Goal: Transaction & Acquisition: Register for event/course

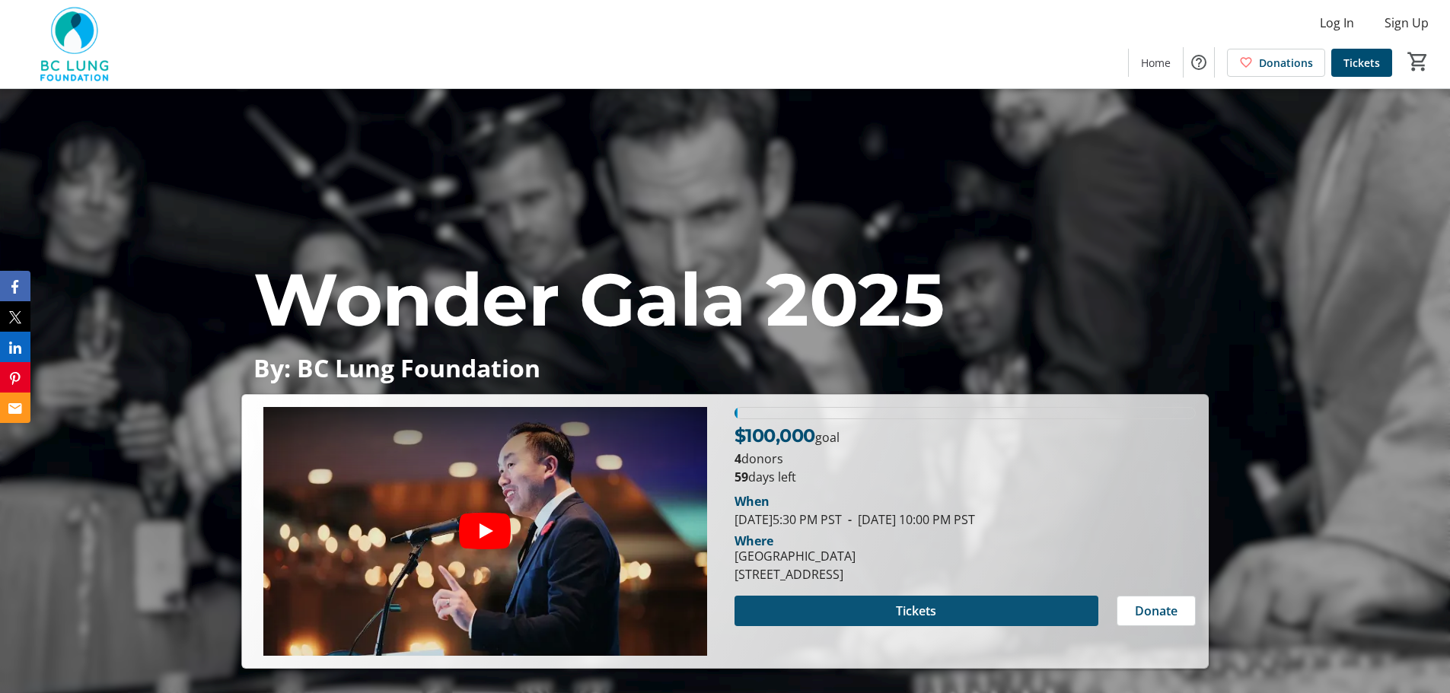
click at [959, 601] on span at bounding box center [916, 611] width 364 height 37
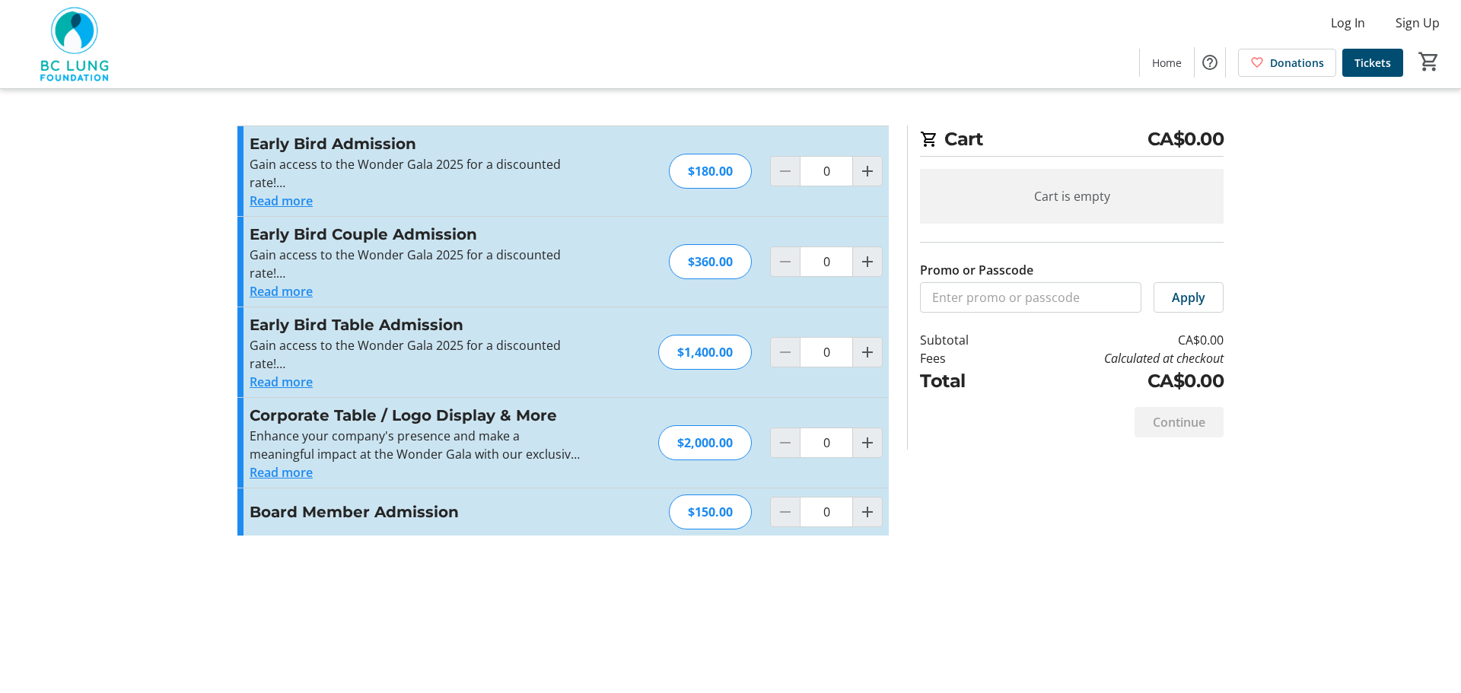
click at [297, 201] on button "Read more" at bounding box center [281, 201] width 63 height 18
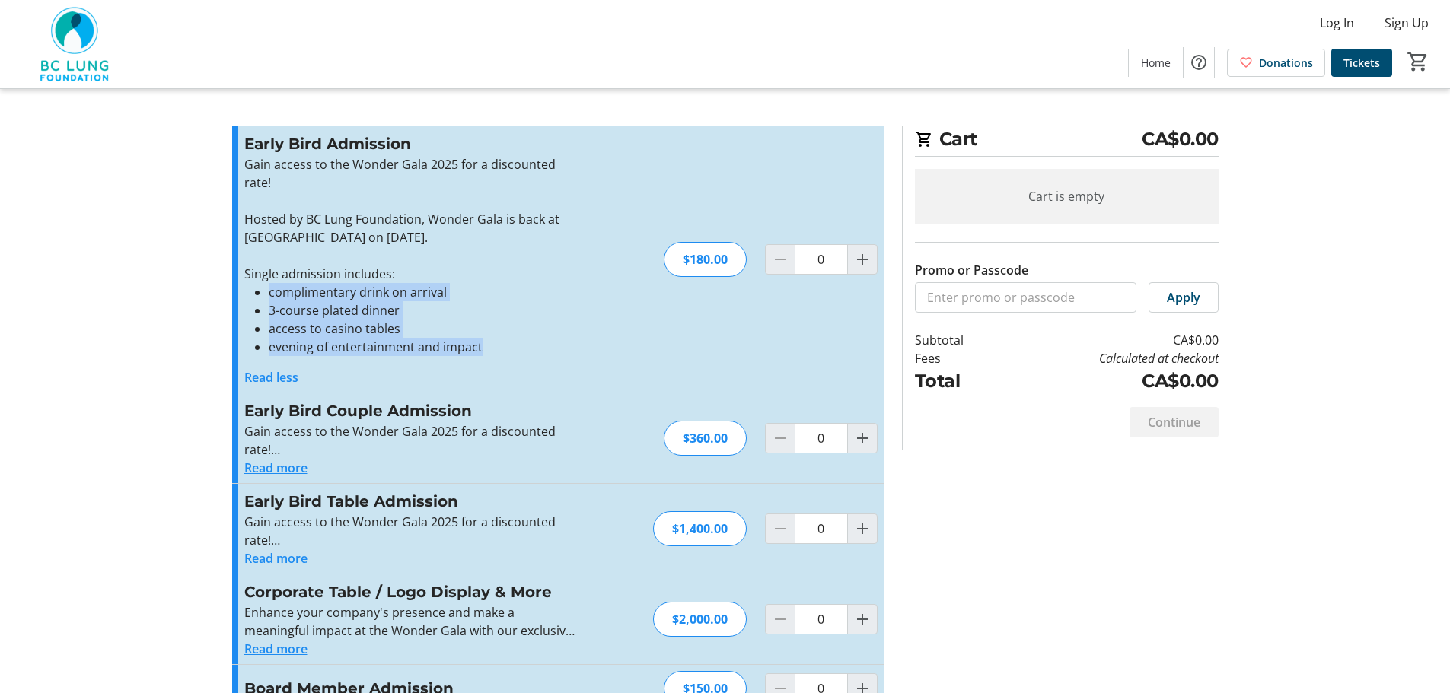
drag, startPoint x: 488, startPoint y: 348, endPoint x: 242, endPoint y: 292, distance: 252.7
click at [242, 292] on div "Early Bird Admission Gain access to the Wonder Gala 2025 for a discounted rate!…" at bounding box center [557, 259] width 651 height 266
copy ul "complimentary drink on arrival 3-course plated dinner access to casino tables e…"
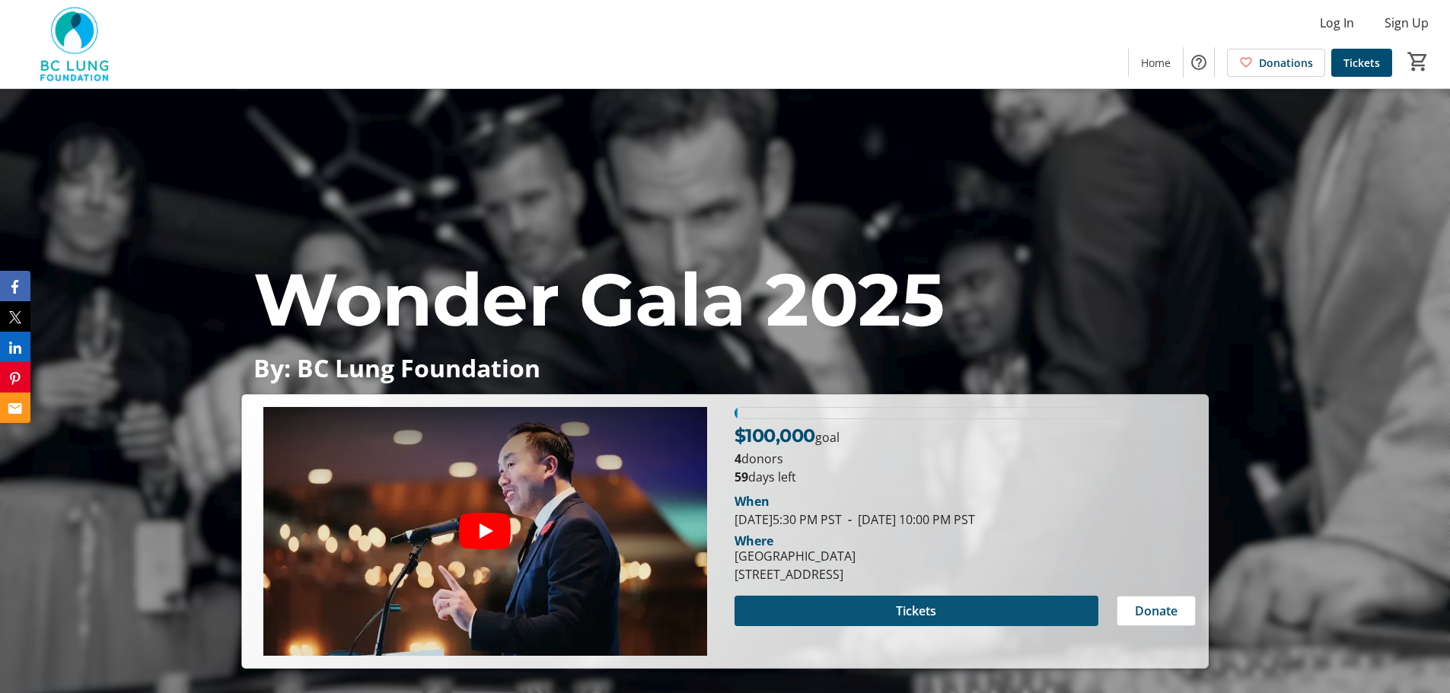
click at [918, 597] on span at bounding box center [916, 611] width 364 height 37
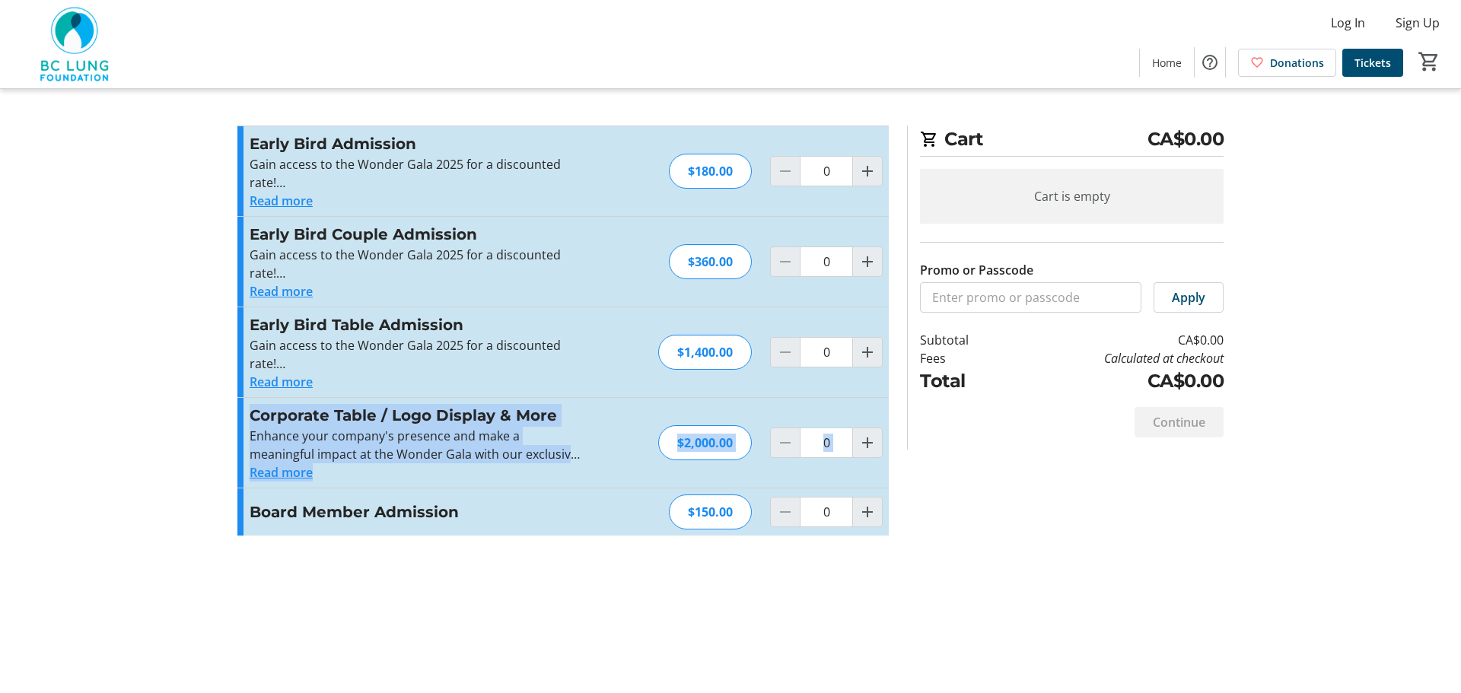
drag, startPoint x: 252, startPoint y: 415, endPoint x: 903, endPoint y: 474, distance: 654.0
click at [903, 474] on div "Promo or Passcode Apply Early Bird Admission Gain access to the Wonder Gala 202…" at bounding box center [730, 340] width 1004 height 428
click at [538, 463] on p "Enhance your company's presence and make a meaningful impact at the Wonder Gala…" at bounding box center [416, 445] width 333 height 37
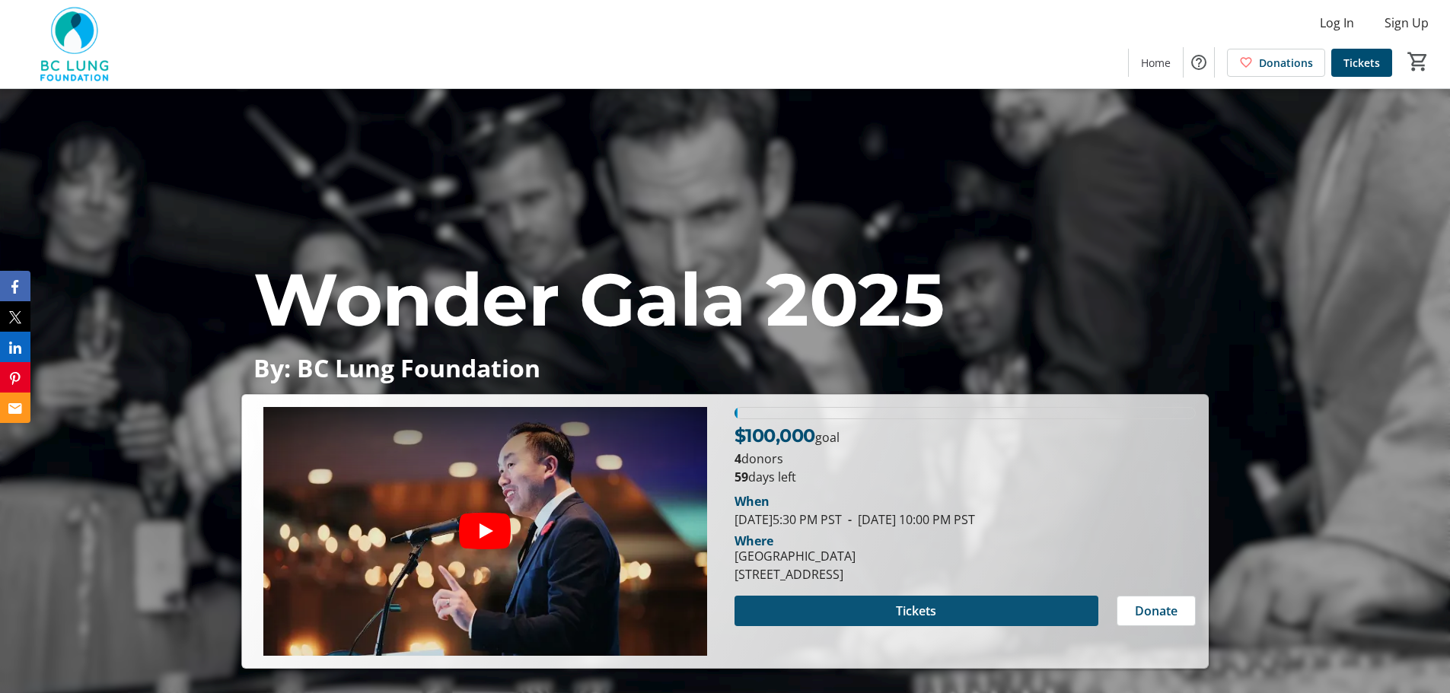
click at [923, 602] on span "Tickets" at bounding box center [916, 611] width 40 height 18
click at [874, 603] on span at bounding box center [916, 611] width 364 height 37
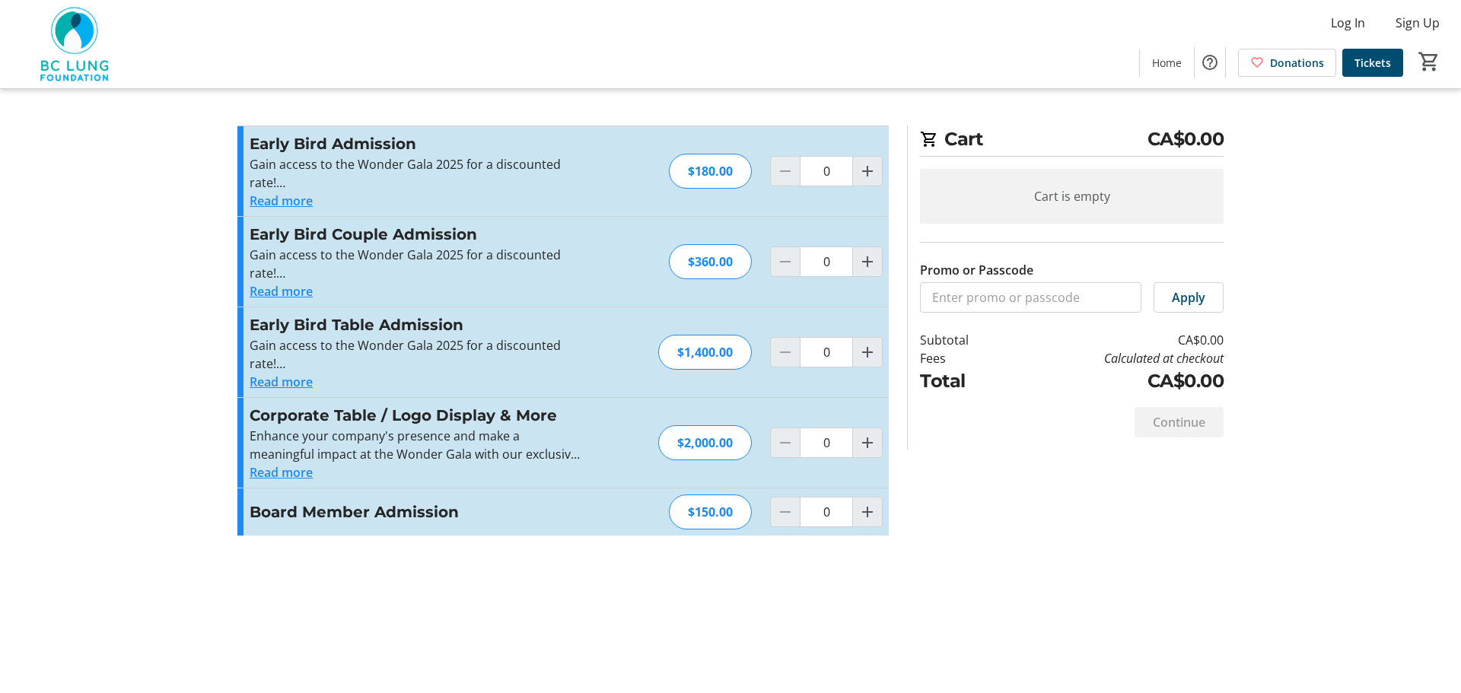
click at [298, 201] on button "Read more" at bounding box center [281, 201] width 63 height 18
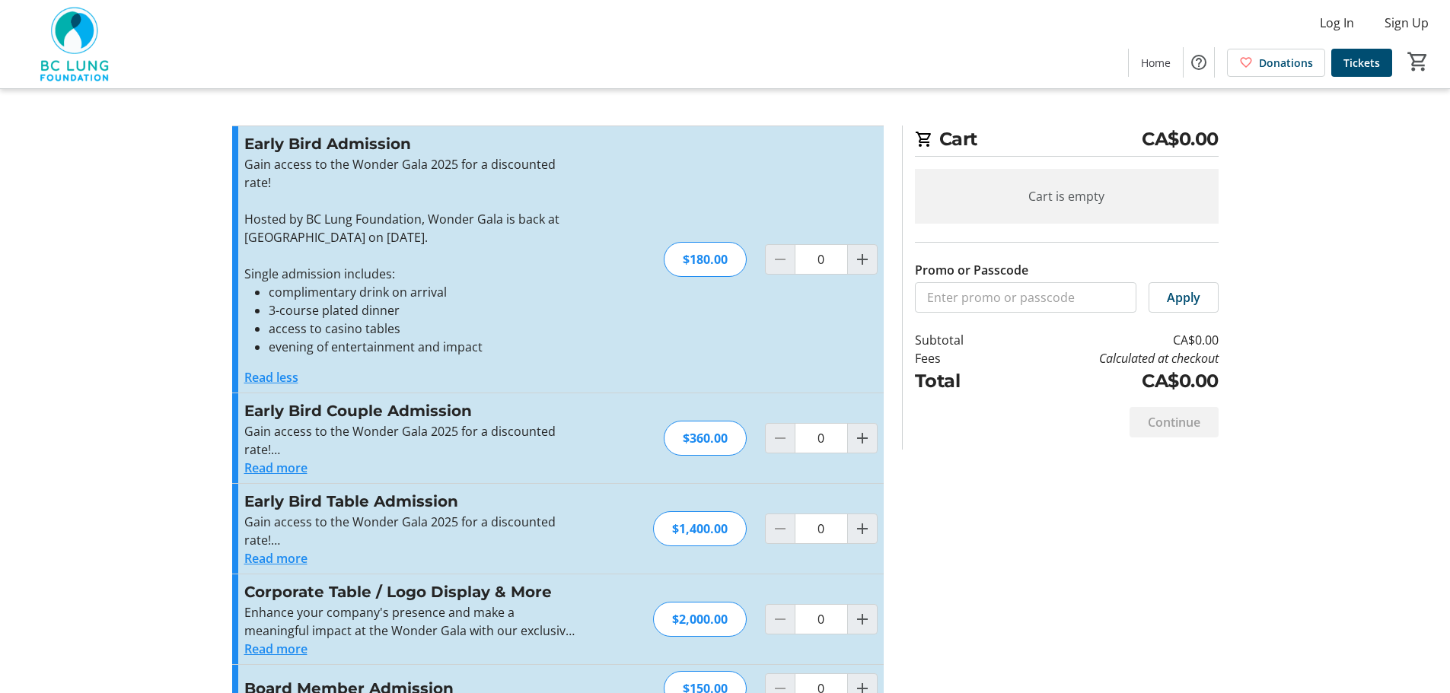
click at [378, 312] on li "3-course plated dinner" at bounding box center [423, 310] width 308 height 18
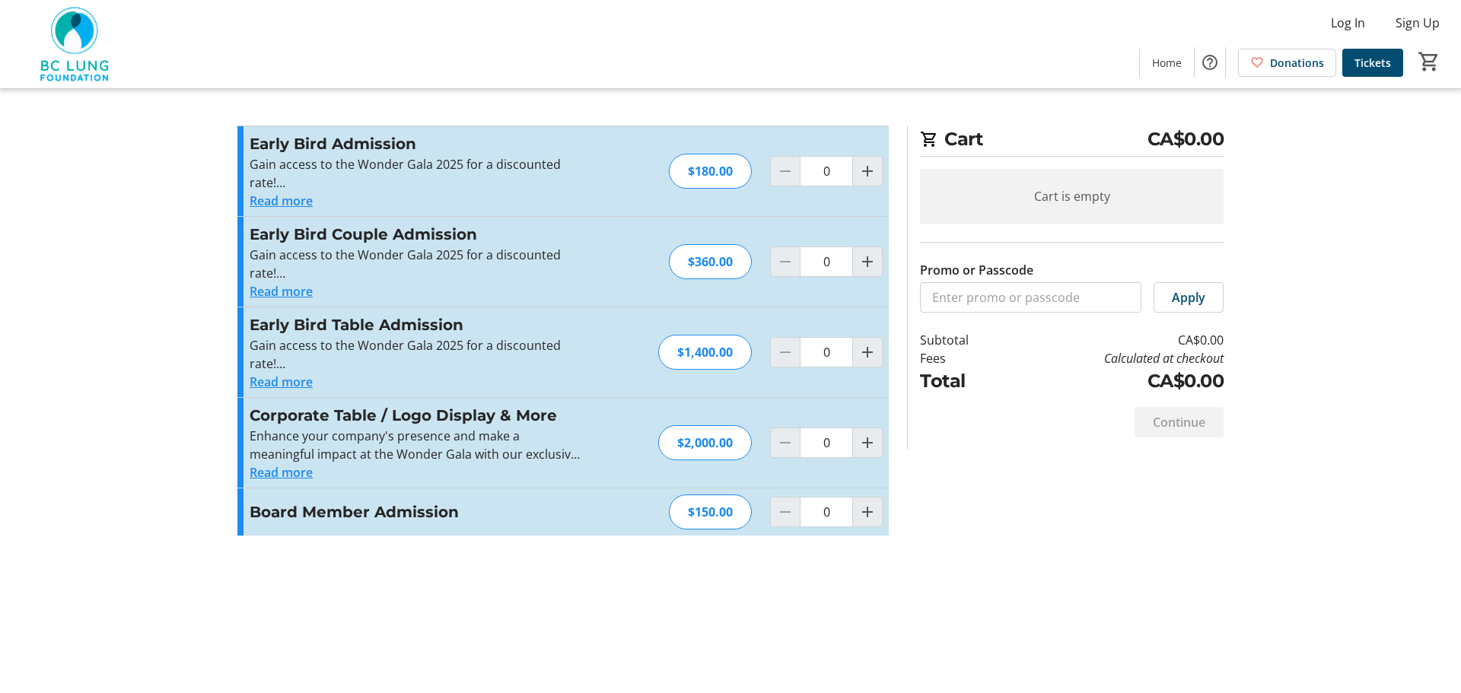
click at [742, 438] on div "$2,000.00" at bounding box center [705, 442] width 94 height 35
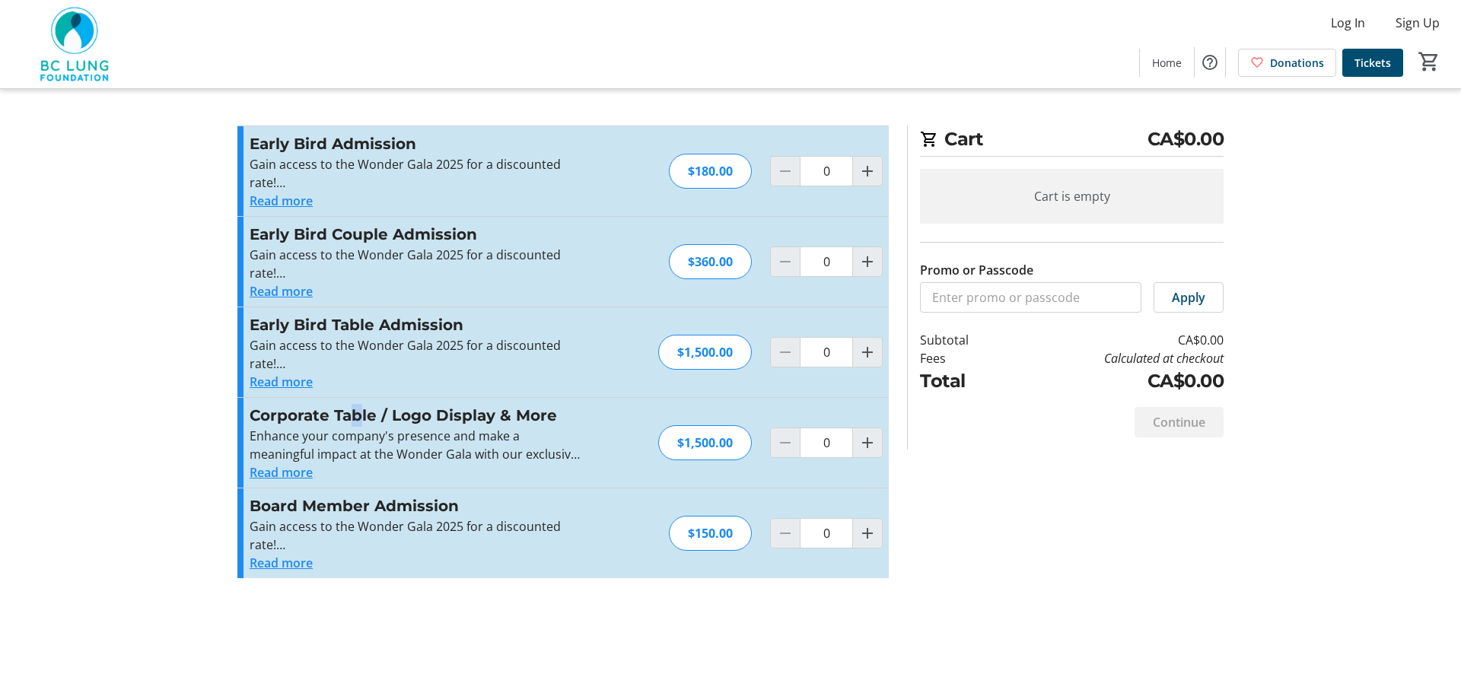
drag, startPoint x: 347, startPoint y: 419, endPoint x: 358, endPoint y: 425, distance: 12.9
click at [358, 425] on h3 "Corporate Table / Logo Display & More" at bounding box center [416, 415] width 333 height 23
click at [408, 326] on h3 "Early Bird Table Admission" at bounding box center [416, 324] width 333 height 23
drag, startPoint x: 383, startPoint y: 409, endPoint x: 561, endPoint y: 409, distance: 177.3
click at [561, 409] on h3 "Corporate Table / Logo Display & More" at bounding box center [416, 415] width 333 height 23
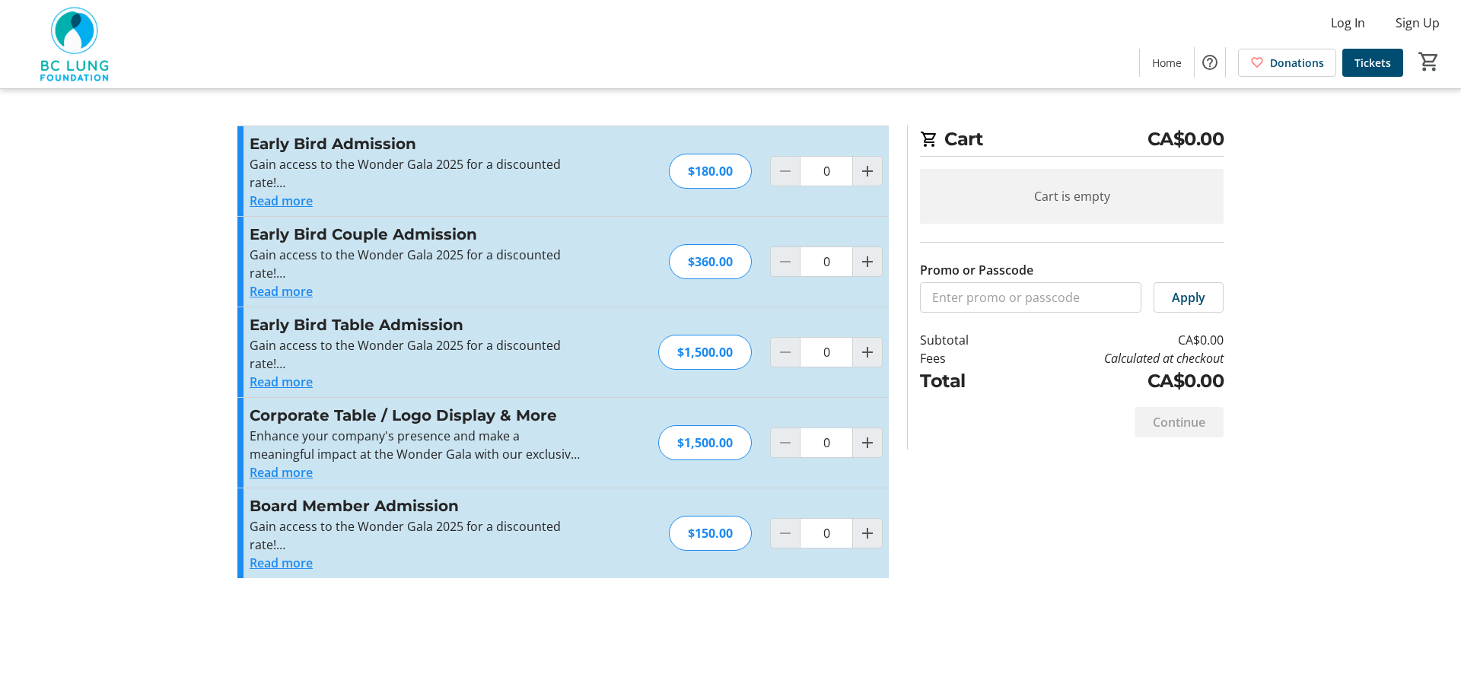
click at [508, 438] on p "Enhance your company's presence and make a meaningful impact at the Wonder Gala…" at bounding box center [416, 445] width 333 height 37
click at [376, 326] on h3 "Early Bird Table Admission" at bounding box center [416, 324] width 333 height 23
click at [720, 435] on div "$1,500.00" at bounding box center [705, 442] width 94 height 35
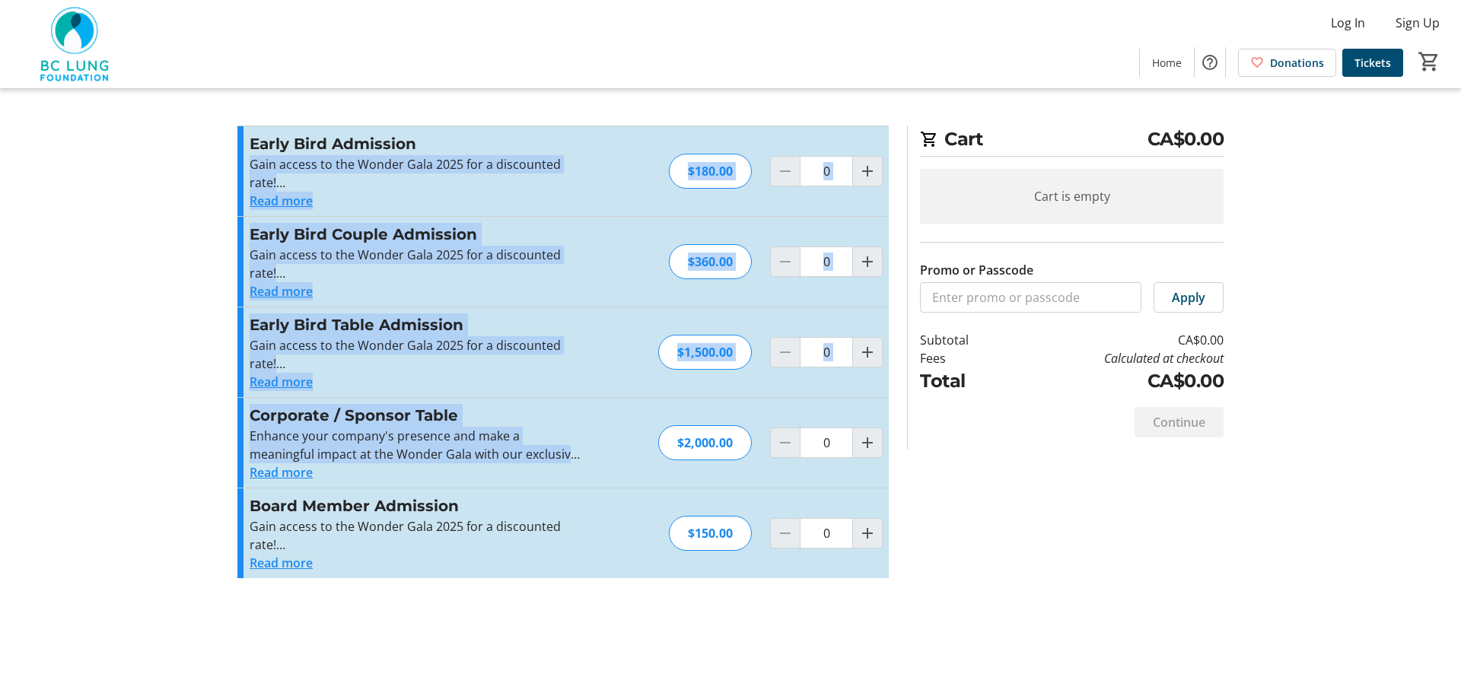
drag, startPoint x: 590, startPoint y: 245, endPoint x: 586, endPoint y: 451, distance: 206.3
click at [586, 451] on div "Early Bird Admission Gain access to the Wonder Gala 2025 for a discounted rate!…" at bounding box center [562, 352] width 651 height 453
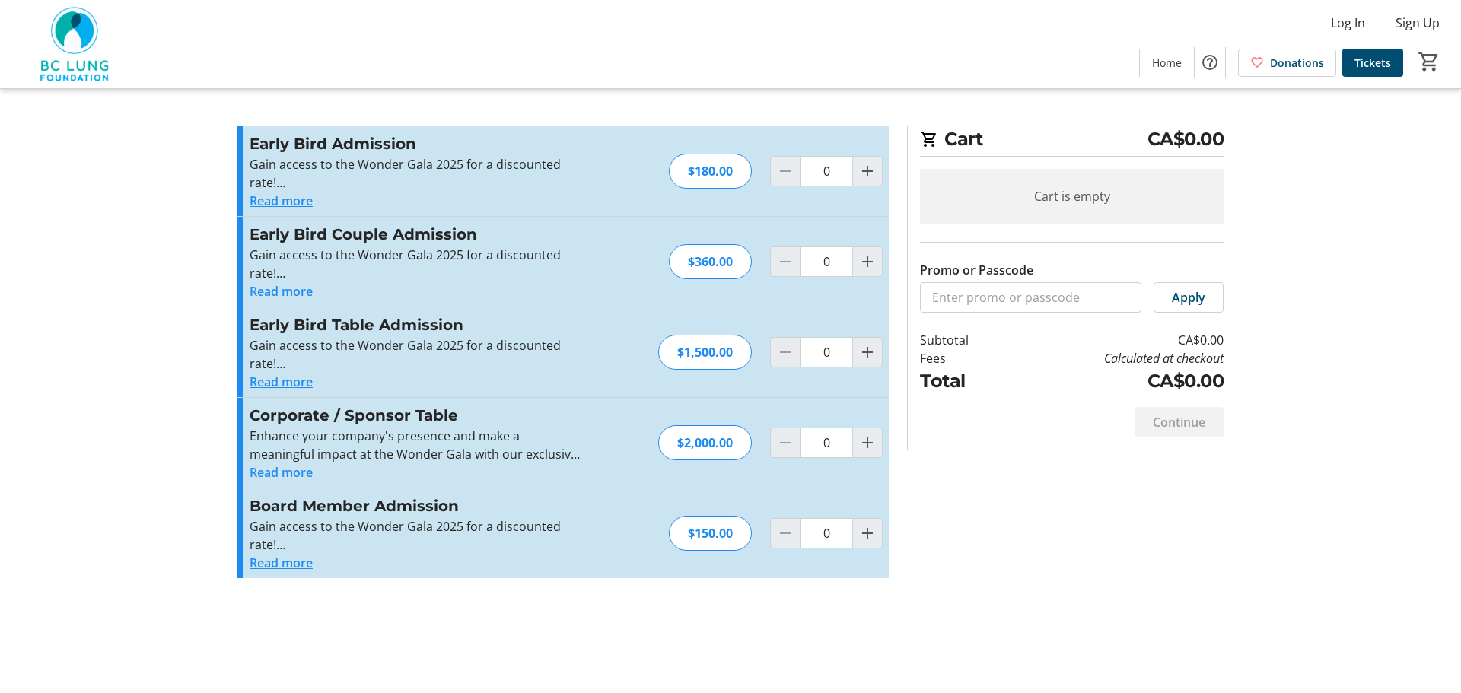
click at [1213, 549] on div "Promo or Passcode Apply Early Bird Admission Gain access to the Wonder Gala 202…" at bounding box center [730, 361] width 1004 height 471
